Goal: Check status

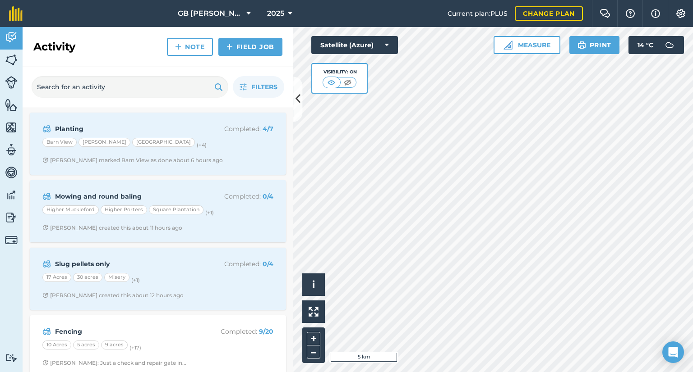
click at [237, 239] on div "Mowing and round baling Completed : 0 / 4 Higher Muckleford Higher [GEOGRAPHIC_…" at bounding box center [158, 211] width 256 height 62
click at [220, 212] on div "Higher Muckleford Higher [GEOGRAPHIC_DATA] (+ 1 )" at bounding box center [157, 212] width 231 height 12
